Goal: Use online tool/utility: Use online tool/utility

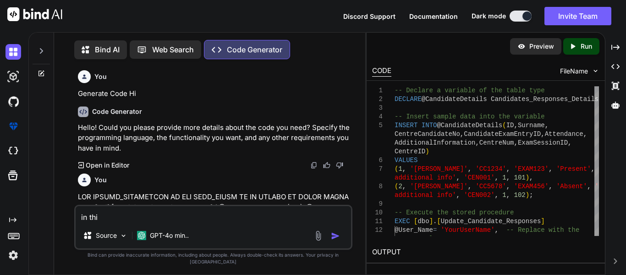
scroll to position [10691, 0]
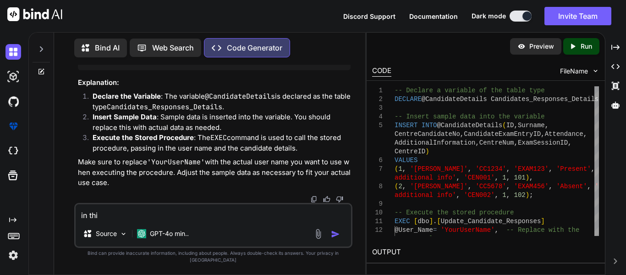
type textarea "in this"
type textarea "x"
type textarea "in this"
type textarea "x"
type textarea "in this q"
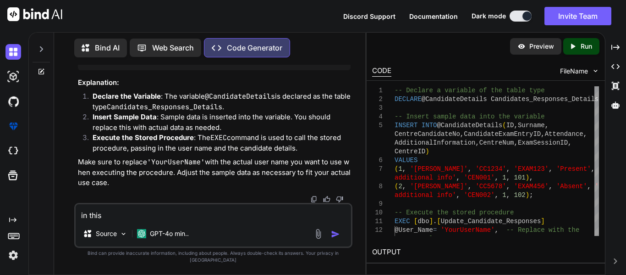
type textarea "x"
type textarea "in this qu"
type textarea "x"
type textarea "in this quer"
type textarea "x"
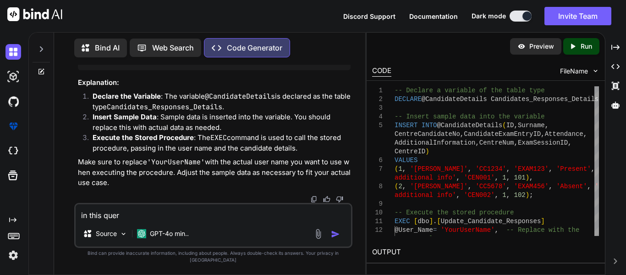
type textarea "in this query"
type textarea "x"
type textarea "in this query"
type textarea "x"
type textarea "in this query SET QUOTED_IDENTIFIER ON SET ANSI_NULLS ON GO CREATE OR ALTER PRO…"
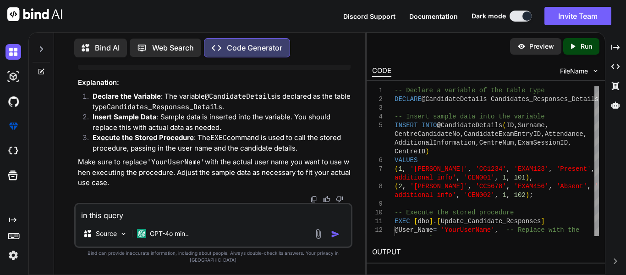
type textarea "x"
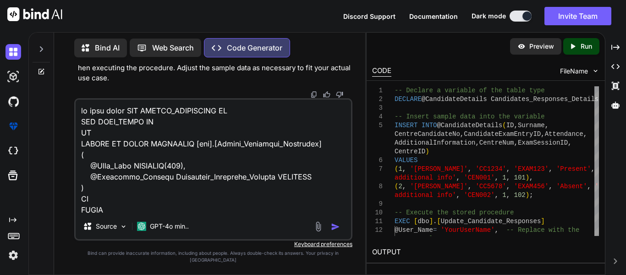
scroll to position [2223, 0]
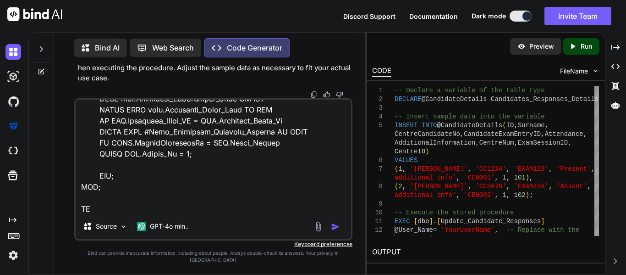
type textarea "in this query SET QUOTED_IDENTIFIER ON SET ANSI_NULLS ON GO CREATE OR ALTER PRO…"
type textarea "x"
type textarea "in this query SET QUOTED_IDENTIFIER ON SET ANSI_NULLS ON GO CREATE OR ALTER PRO…"
type textarea "x"
type textarea "in this query SET QUOTED_IDENTIFIER ON SET ANSI_NULLS ON GO CREATE OR ALTER PRO…"
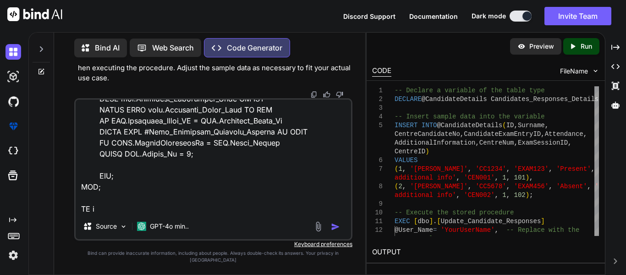
type textarea "x"
type textarea "in this query SET QUOTED_IDENTIFIER ON SET ANSI_NULLS ON GO CREATE OR ALTER PRO…"
type textarea "x"
type textarea "in this query SET QUOTED_IDENTIFIER ON SET ANSI_NULLS ON GO CREATE OR ALTER PRO…"
type textarea "x"
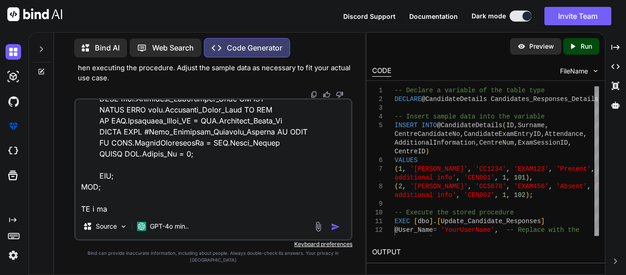
type textarea "in this query SET QUOTED_IDENTIFIER ON SET ANSI_NULLS ON GO CREATE OR ALTER PRO…"
type textarea "x"
type textarea "in this query SET QUOTED_IDENTIFIER ON SET ANSI_NULLS ON GO CREATE OR ALTER PRO…"
type textarea "x"
type textarea "in this query SET QUOTED_IDENTIFIER ON SET ANSI_NULLS ON GO CREATE OR ALTER PRO…"
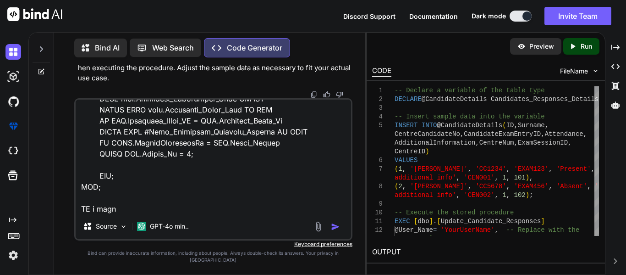
type textarea "x"
type textarea "in this query SET QUOTED_IDENTIFIER ON SET ANSI_NULLS ON GO CREATE OR ALTER PRO…"
type textarea "x"
type textarea "in this query SET QUOTED_IDENTIFIER ON SET ANSI_NULLS ON GO CREATE OR ALTER PRO…"
type textarea "x"
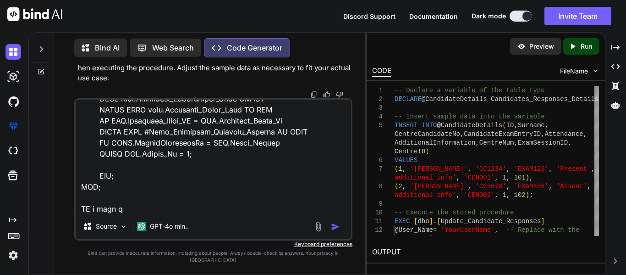
type textarea "in this query SET QUOTED_IDENTIFIER ON SET ANSI_NULLS ON GO CREATE OR ALTER PRO…"
type textarea "x"
type textarea "in this query SET QUOTED_IDENTIFIER ON SET ANSI_NULLS ON GO CREATE OR ALTER PRO…"
type textarea "x"
type textarea "in this query SET QUOTED_IDENTIFIER ON SET ANSI_NULLS ON GO CREATE OR ALTER PRO…"
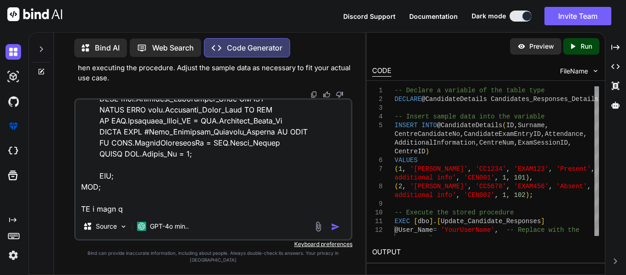
type textarea "x"
type textarea "in this query SET QUOTED_IDENTIFIER ON SET ANSI_NULLS ON GO CREATE OR ALTER PRO…"
type textarea "x"
type textarea "in this query SET QUOTED_IDENTIFIER ON SET ANSI_NULLS ON GO CREATE OR ALTER PRO…"
type textarea "x"
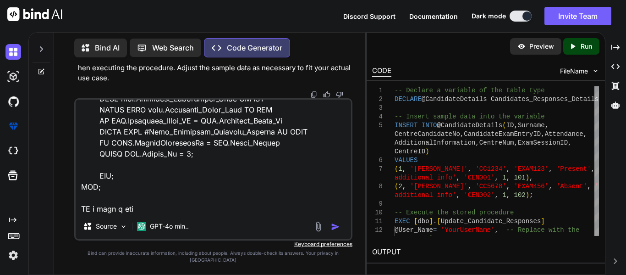
type textarea "in this query SET QUOTED_IDENTIFIER ON SET ANSI_NULLS ON GO CREATE OR ALTER PRO…"
type textarea "x"
type textarea "in this query SET QUOTED_IDENTIFIER ON SET ANSI_NULLS ON GO CREATE OR ALTER PRO…"
type textarea "x"
type textarea "in this query SET QUOTED_IDENTIFIER ON SET ANSI_NULLS ON GO CREATE OR ALTER PRO…"
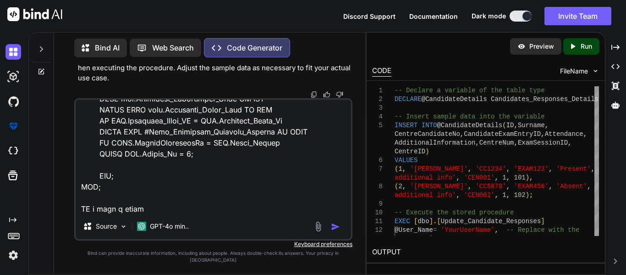
type textarea "x"
type textarea "in this query SET QUOTED_IDENTIFIER ON SET ANSI_NULLS ON GO CREATE OR ALTER PRO…"
type textarea "x"
type textarea "in this query SET QUOTED_IDENTIFIER ON SET ANSI_NULLS ON GO CREATE OR ALTER PRO…"
type textarea "x"
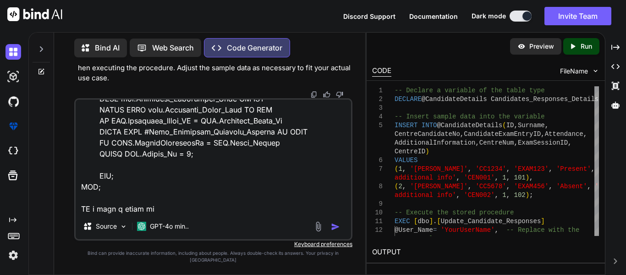
type textarea "in this query SET QUOTED_IDENTIFIER ON SET ANSI_NULLS ON GO CREATE OR ALTER PRO…"
type textarea "x"
type textarea "in this query SET QUOTED_IDENTIFIER ON SET ANSI_NULLS ON GO CREATE OR ALTER PRO…"
type textarea "x"
type textarea "in this query SET QUOTED_IDENTIFIER ON SET ANSI_NULLS ON GO CREATE OR ALTER PRO…"
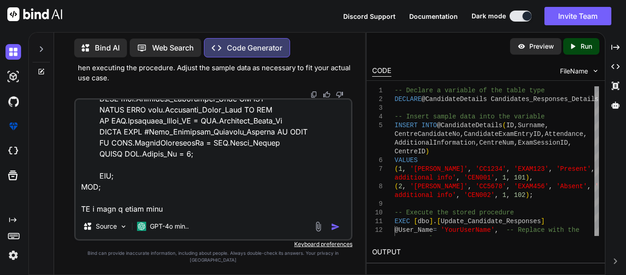
type textarea "x"
type textarea "in this query SET QUOTED_IDENTIFIER ON SET ANSI_NULLS ON GO CREATE OR ALTER PRO…"
type textarea "x"
type textarea "in this query SET QUOTED_IDENTIFIER ON SET ANSI_NULLS ON GO CREATE OR ALTER PRO…"
type textarea "x"
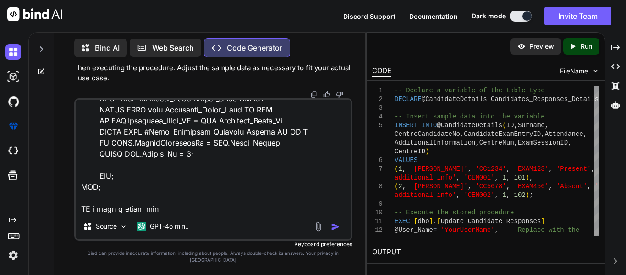
type textarea "in this query SET QUOTED_IDENTIFIER ON SET ANSI_NULLS ON GO CREATE OR ALTER PRO…"
type textarea "x"
type textarea "in this query SET QUOTED_IDENTIFIER ON SET ANSI_NULLS ON GO CREATE OR ALTER PRO…"
type textarea "x"
type textarea "in this query SET QUOTED_IDENTIFIER ON SET ANSI_NULLS ON GO CREATE OR ALTER PRO…"
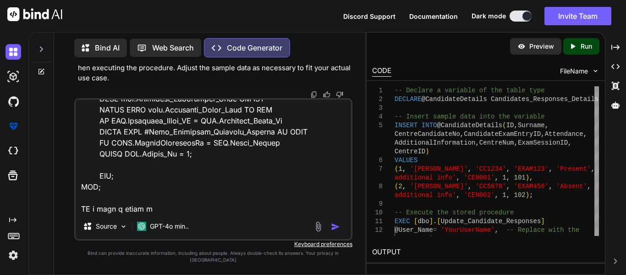
type textarea "x"
type textarea "in this query SET QUOTED_IDENTIFIER ON SET ANSI_NULLS ON GO CREATE OR ALTER PRO…"
type textarea "x"
type textarea "in this query SET QUOTED_IDENTIFIER ON SET ANSI_NULLS ON GO CREATE OR ALTER PRO…"
type textarea "x"
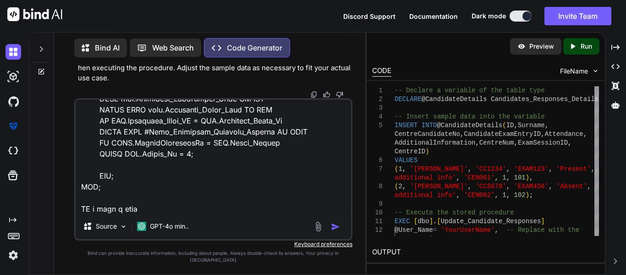
type textarea "in this query SET QUOTED_IDENTIFIER ON SET ANSI_NULLS ON GO CREATE OR ALTER PRO…"
type textarea "x"
type textarea "in this query SET QUOTED_IDENTIFIER ON SET ANSI_NULLS ON GO CREATE OR ALTER PRO…"
type textarea "x"
type textarea "in this query SET QUOTED_IDENTIFIER ON SET ANSI_NULLS ON GO CREATE OR ALTER PRO…"
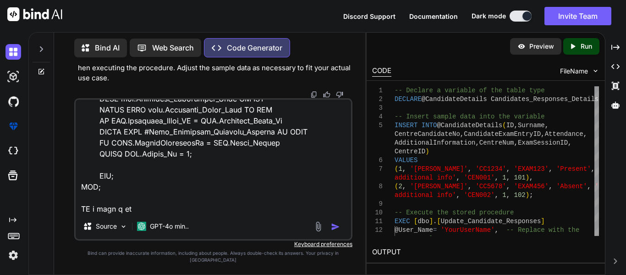
type textarea "x"
type textarea "in this query SET QUOTED_IDENTIFIER ON SET ANSI_NULLS ON GO CREATE OR ALTER PRO…"
type textarea "x"
type textarea "in this query SET QUOTED_IDENTIFIER ON SET ANSI_NULLS ON GO CREATE OR ALTER PRO…"
type textarea "x"
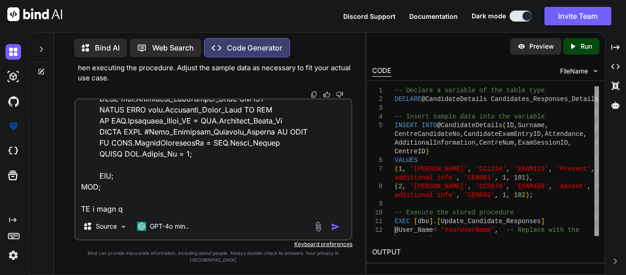
type textarea "in this query SET QUOTED_IDENTIFIER ON SET ANSI_NULLS ON GO CREATE OR ALTER PRO…"
type textarea "x"
type textarea "in this query SET QUOTED_IDENTIFIER ON SET ANSI_NULLS ON GO CREATE OR ALTER PRO…"
type textarea "x"
type textarea "in this query SET QUOTED_IDENTIFIER ON SET ANSI_NULLS ON GO CREATE OR ALTER PRO…"
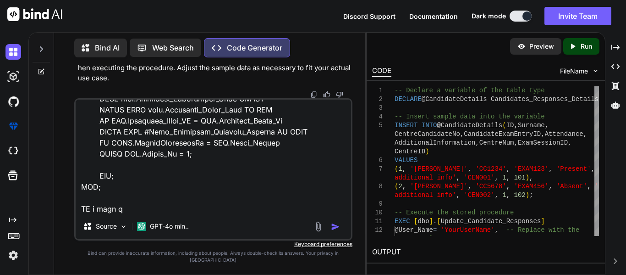
type textarea "x"
type textarea "in this query SET QUOTED_IDENTIFIER ON SET ANSI_NULLS ON GO CREATE OR ALTER PRO…"
type textarea "x"
type textarea "in this query SET QUOTED_IDENTIFIER ON SET ANSI_NULLS ON GO CREATE OR ALTER PRO…"
type textarea "x"
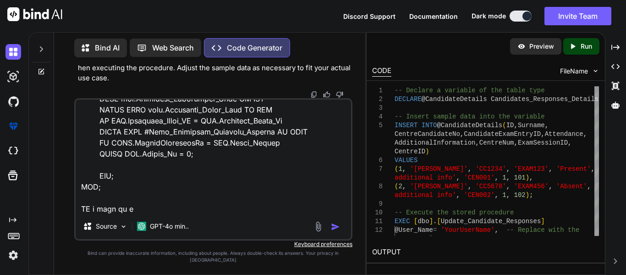
type textarea "in this query SET QUOTED_IDENTIFIER ON SET ANSI_NULLS ON GO CREATE OR ALTER PRO…"
type textarea "x"
type textarea "in this query SET QUOTED_IDENTIFIER ON SET ANSI_NULLS ON GO CREATE OR ALTER PRO…"
type textarea "x"
type textarea "in this query SET QUOTED_IDENTIFIER ON SET ANSI_NULLS ON GO CREATE OR ALTER PRO…"
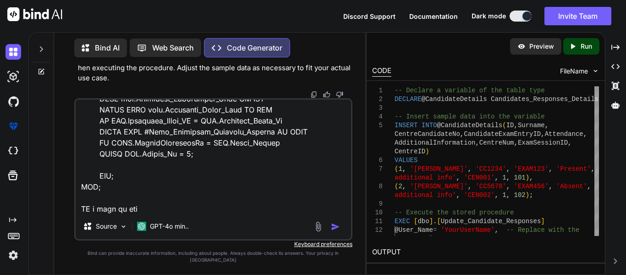
type textarea "x"
type textarea "in this query SET QUOTED_IDENTIFIER ON SET ANSI_NULLS ON GO CREATE OR ALTER PRO…"
type textarea "x"
type textarea "in this query SET QUOTED_IDENTIFIER ON SET ANSI_NULLS ON GO CREATE OR ALTER PRO…"
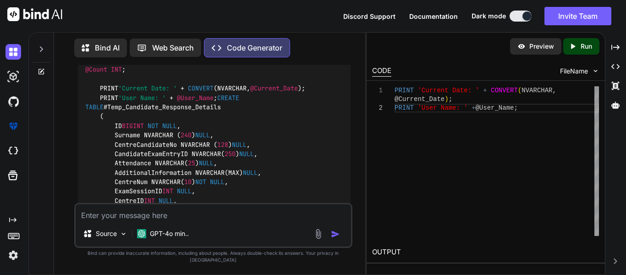
scroll to position [10237, 0]
